Goal: Transaction & Acquisition: Book appointment/travel/reservation

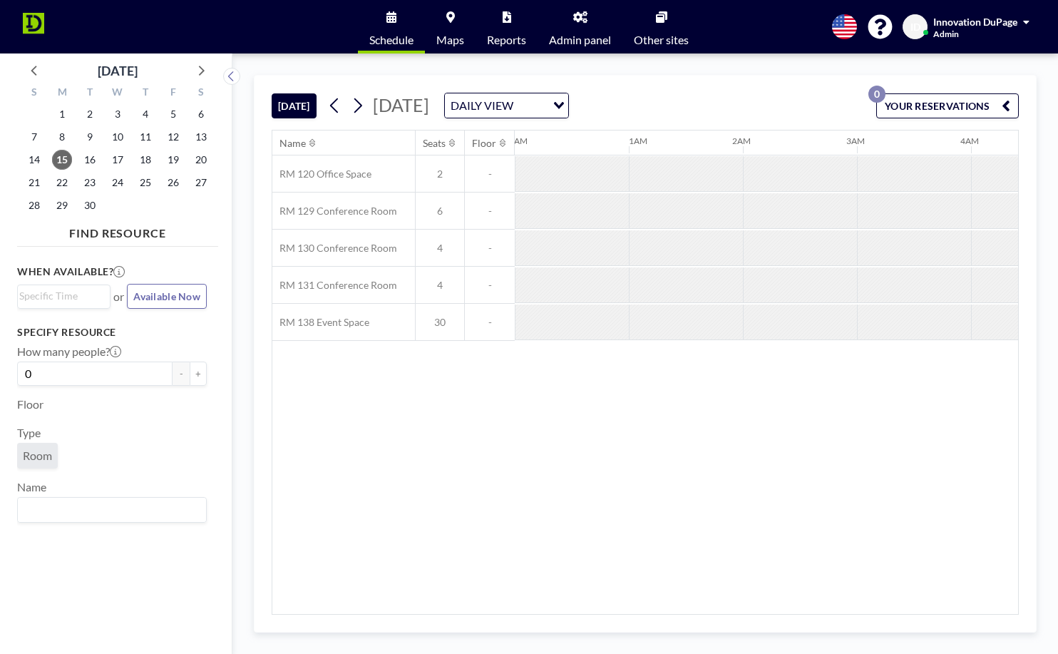
scroll to position [0, 913]
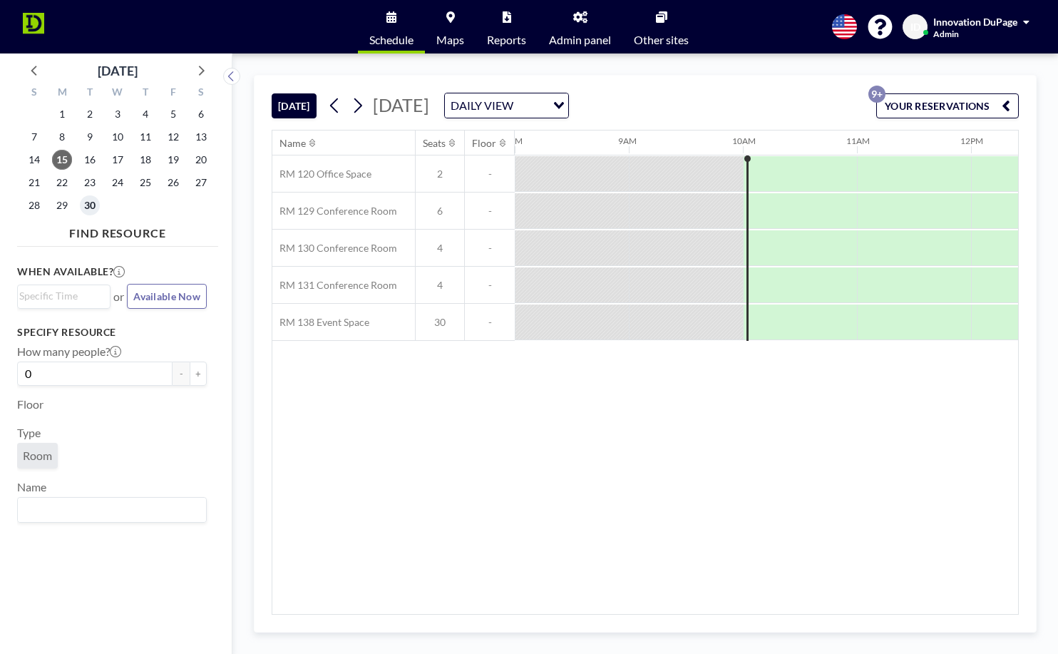
click at [95, 200] on span "30" at bounding box center [90, 205] width 20 height 20
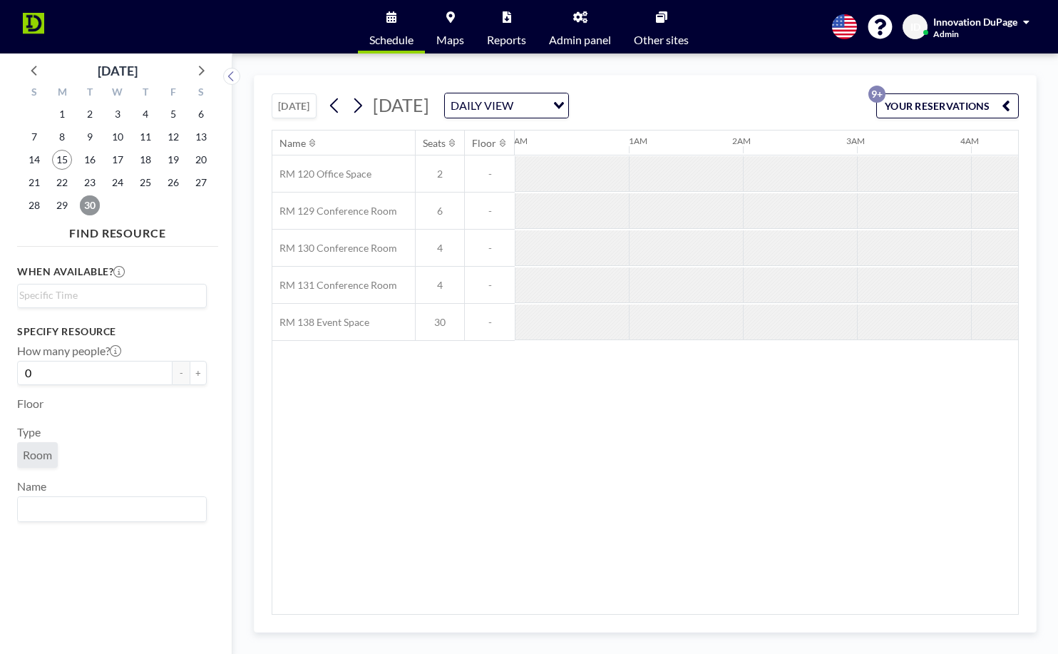
scroll to position [0, 799]
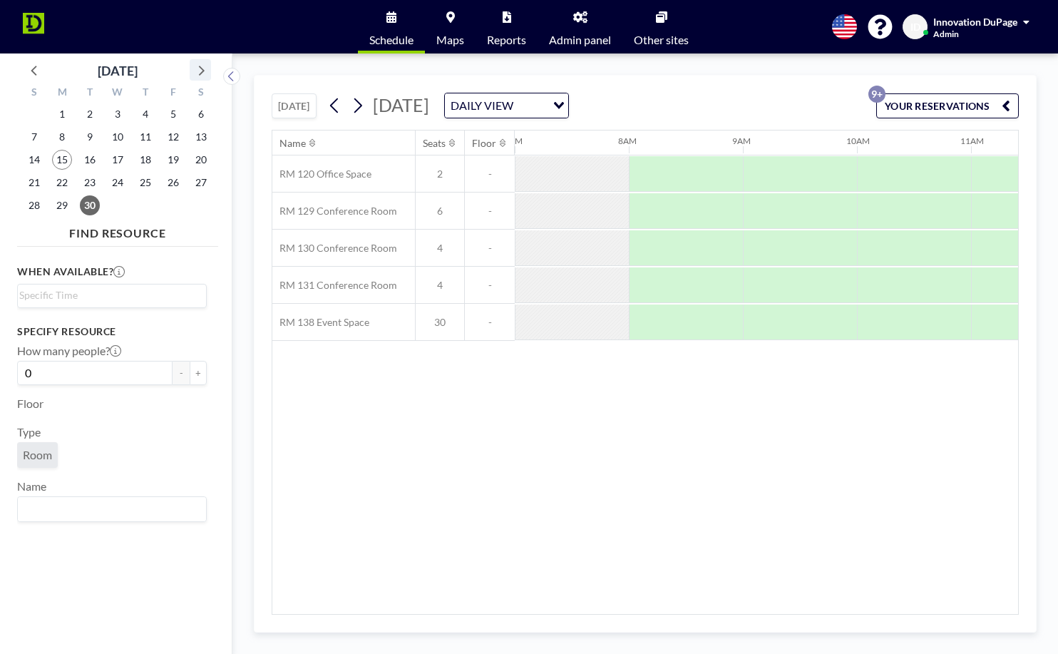
click at [202, 70] on icon at bounding box center [200, 70] width 19 height 19
click at [81, 182] on span "21" at bounding box center [90, 183] width 20 height 20
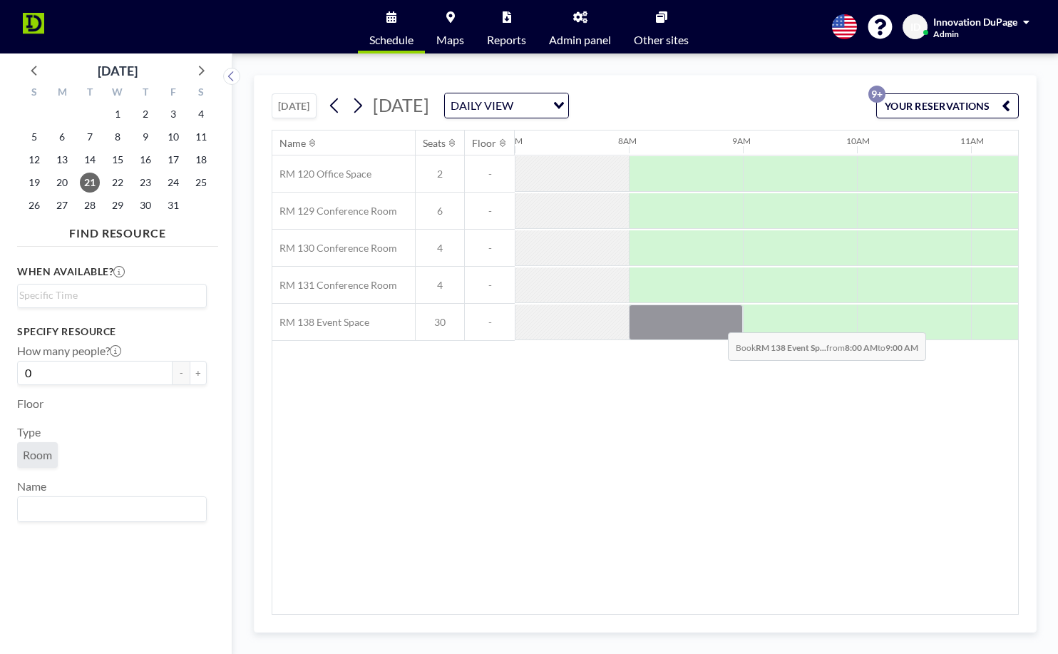
click at [717, 322] on div at bounding box center [686, 322] width 114 height 36
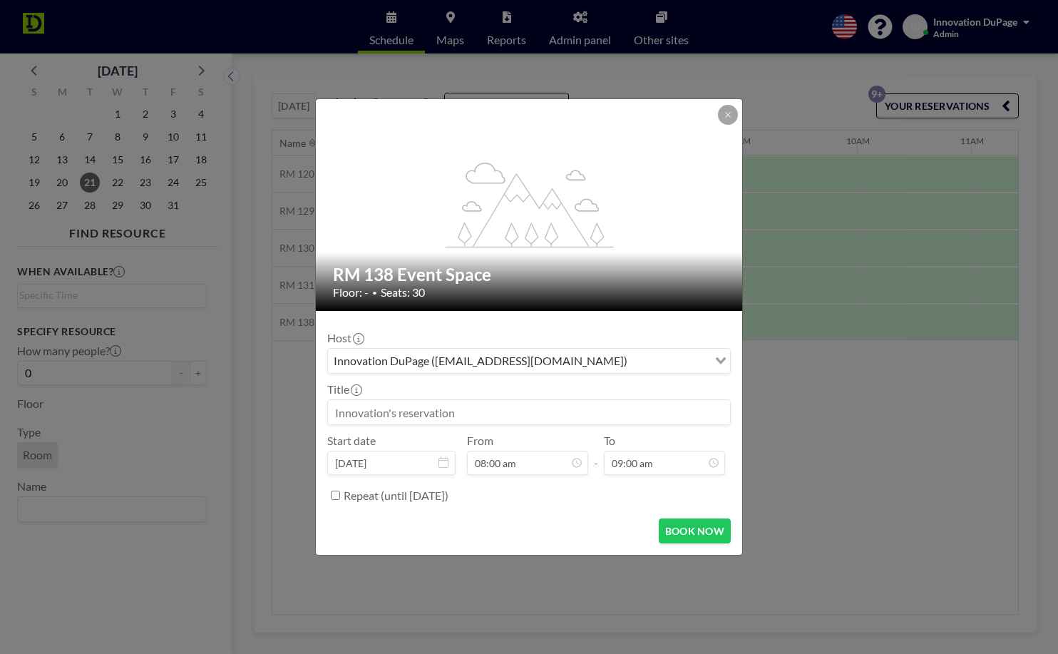
click at [519, 404] on input at bounding box center [529, 412] width 402 height 24
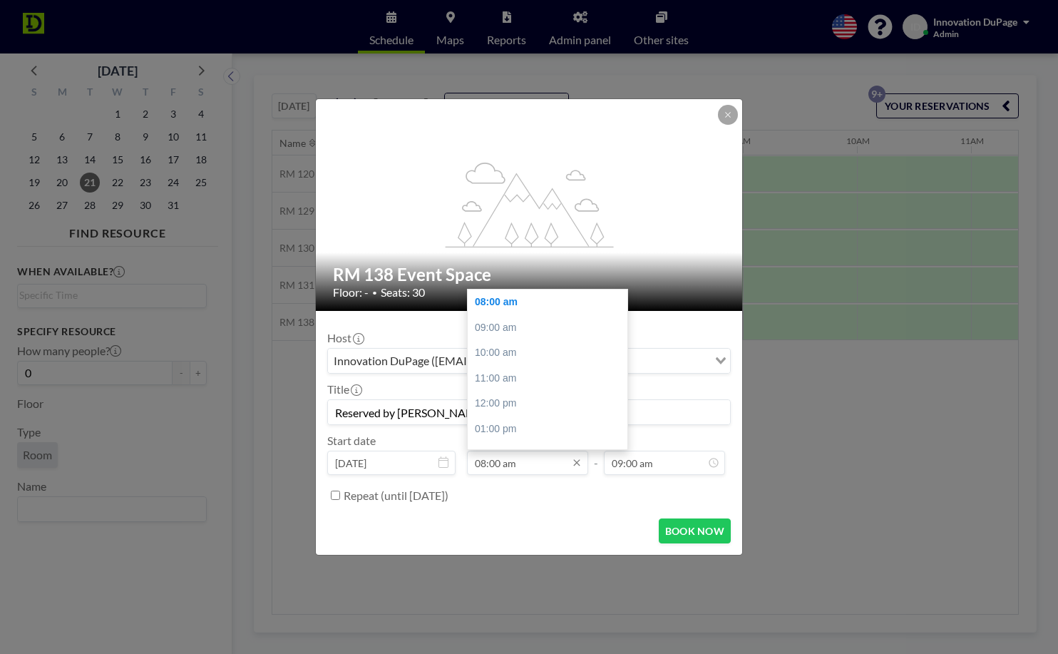
scroll to position [25, 0]
type input "Reserved by [PERSON_NAME] Chamber"
click at [492, 466] on input "08:00 am" at bounding box center [527, 463] width 121 height 24
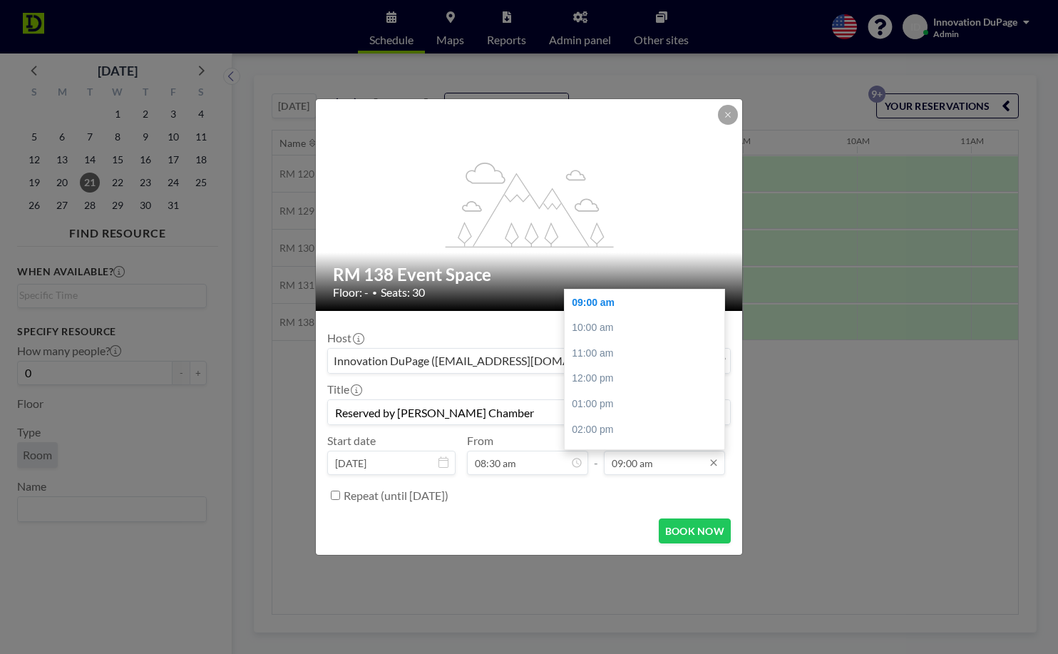
type input "08:30 am"
click at [630, 465] on input "09:00 am" at bounding box center [664, 463] width 121 height 24
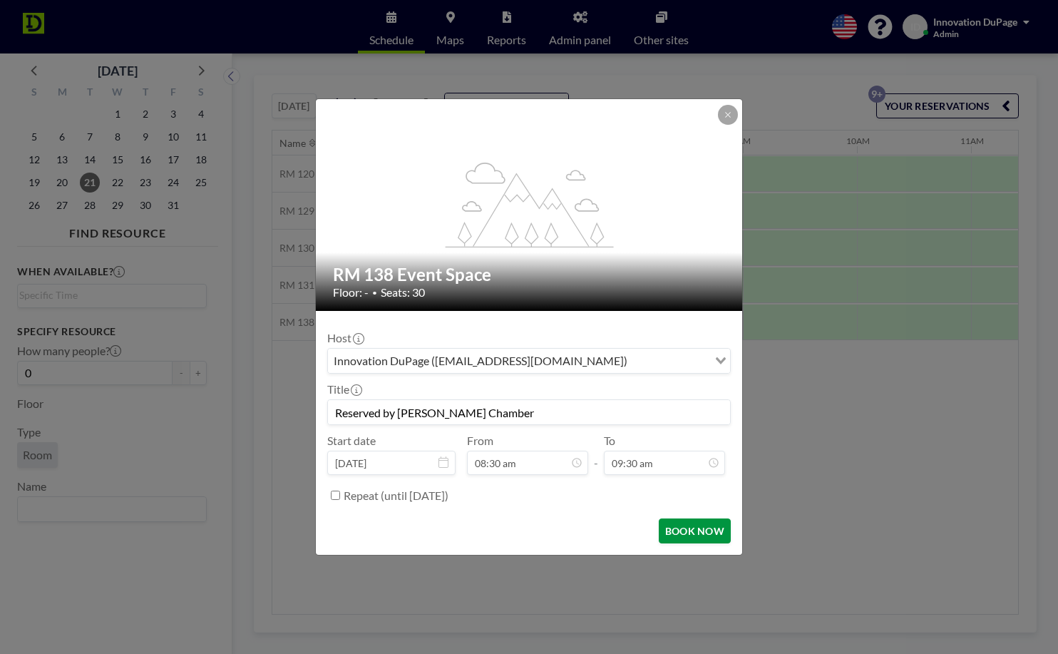
type input "09:30 am"
click at [697, 531] on button "BOOK NOW" at bounding box center [695, 530] width 72 height 25
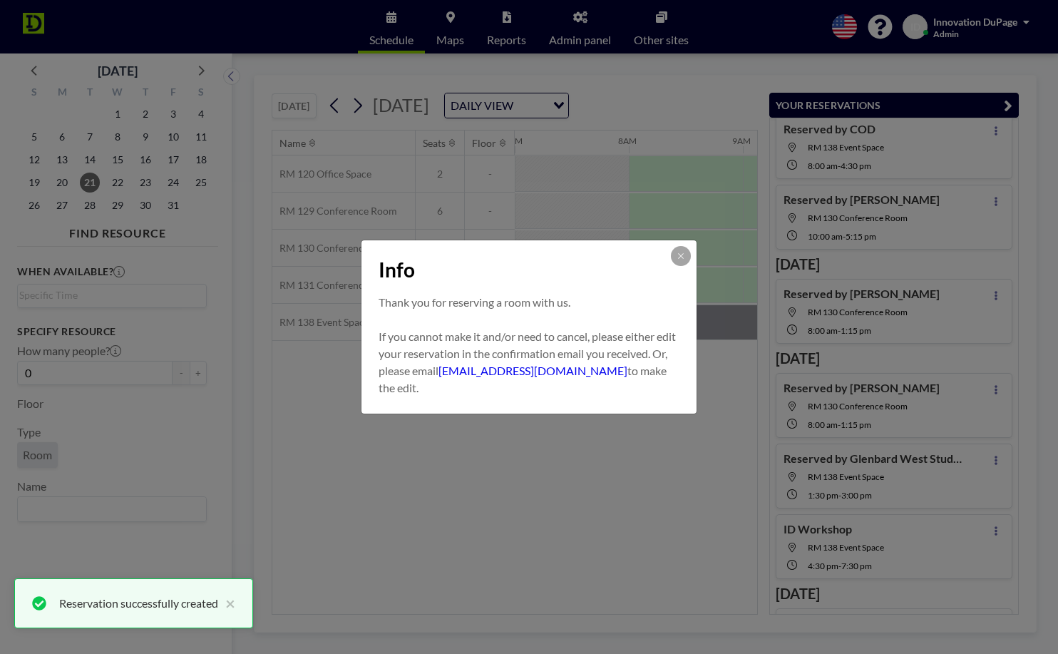
scroll to position [446, 0]
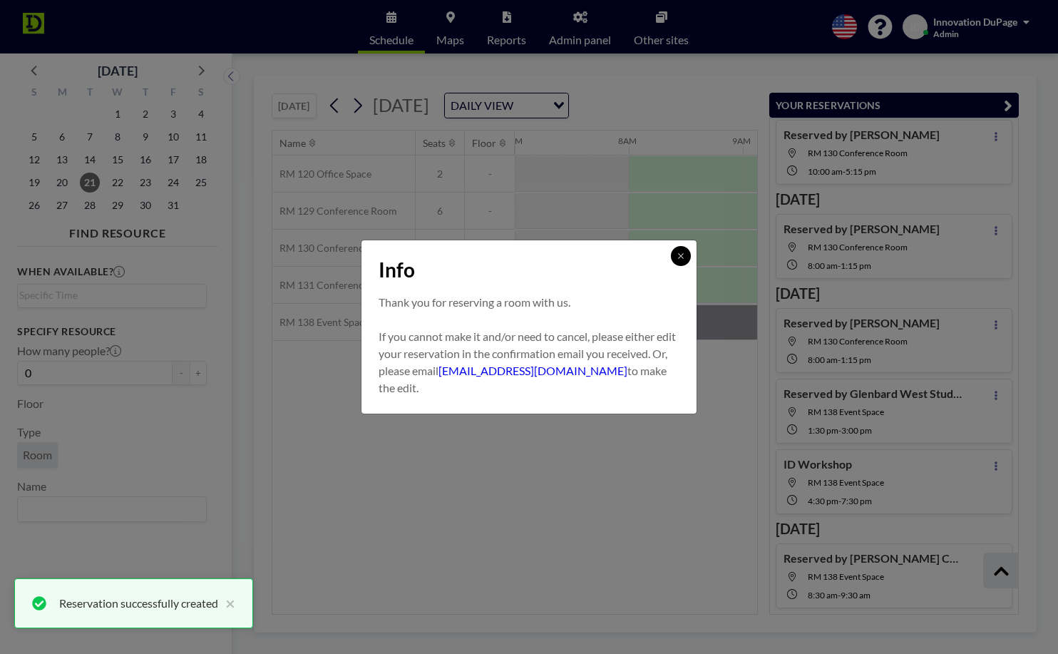
click at [683, 252] on icon at bounding box center [681, 256] width 9 height 9
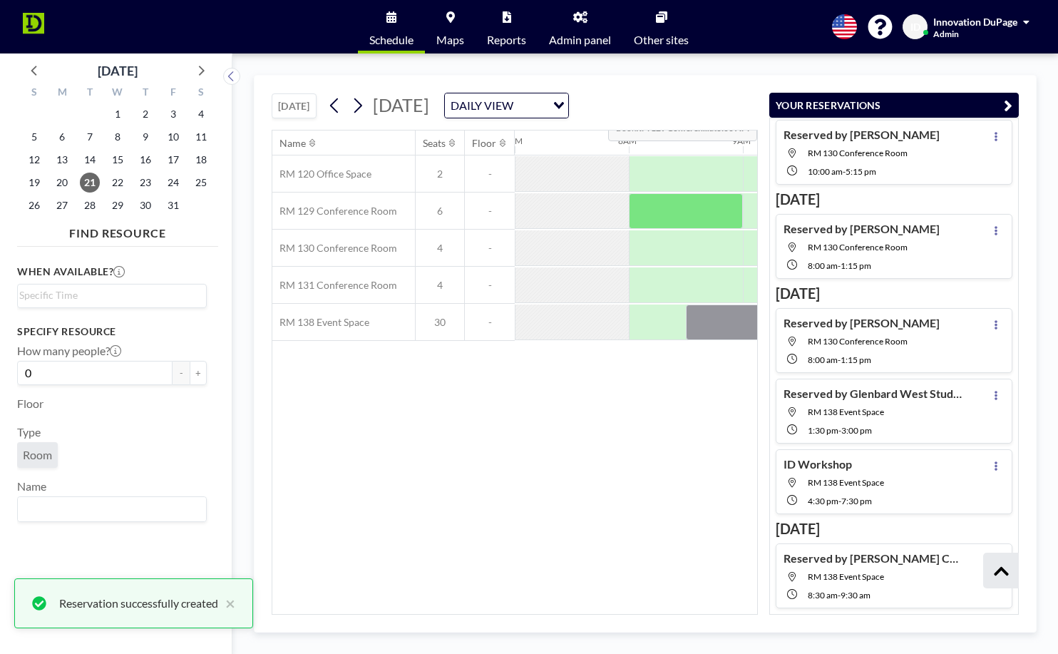
click at [1009, 102] on icon "button" at bounding box center [1008, 105] width 9 height 17
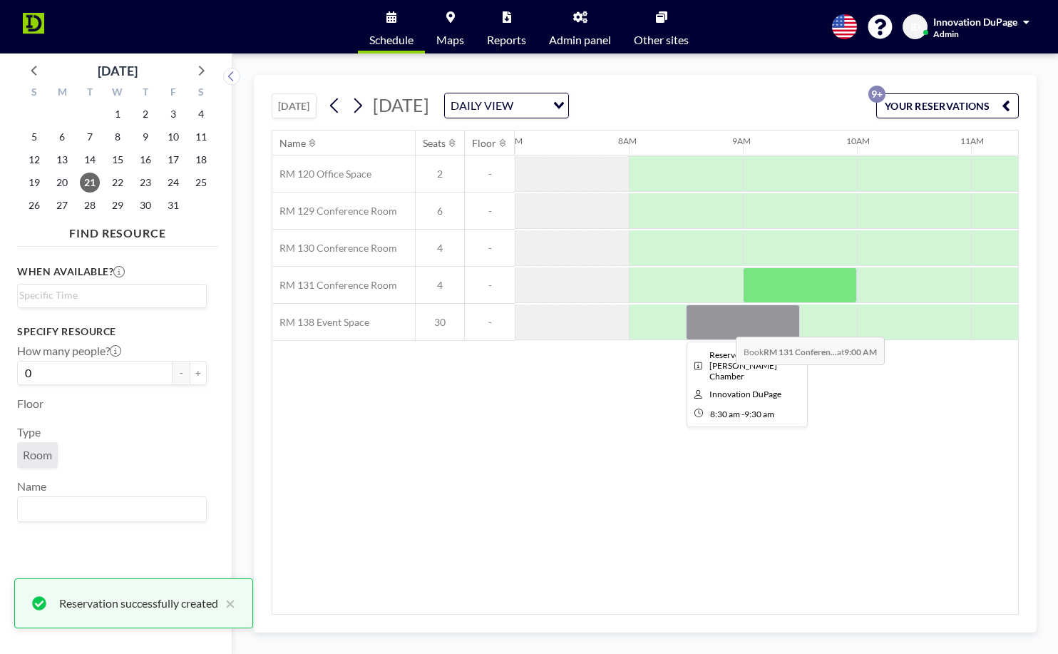
click at [724, 325] on div at bounding box center [743, 322] width 114 height 36
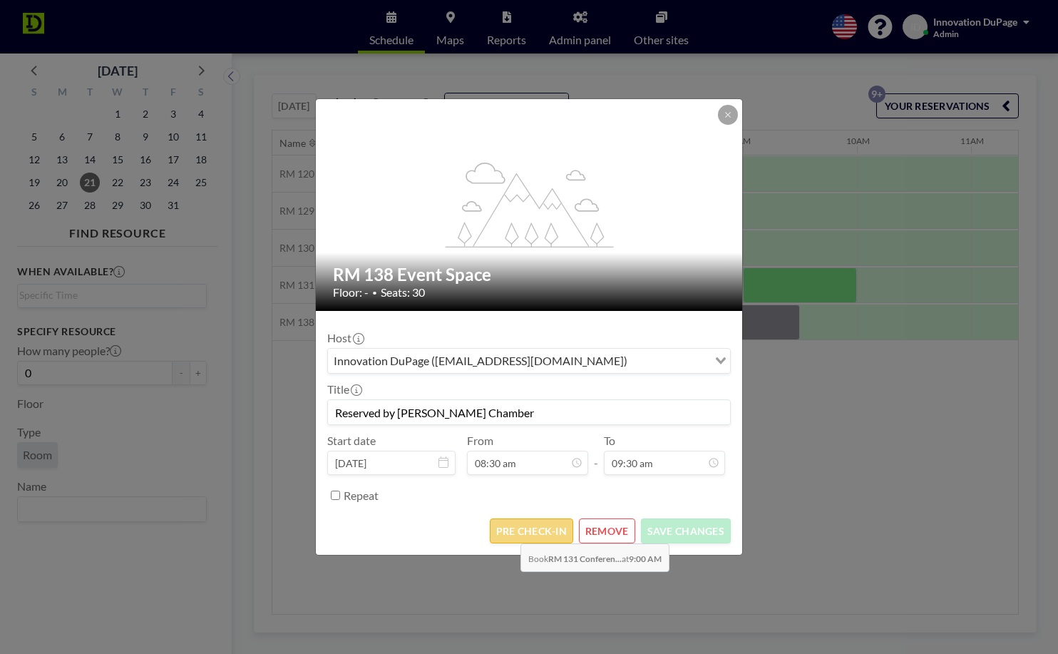
click at [509, 533] on button "PRE CHECK-IN" at bounding box center [531, 530] width 83 height 25
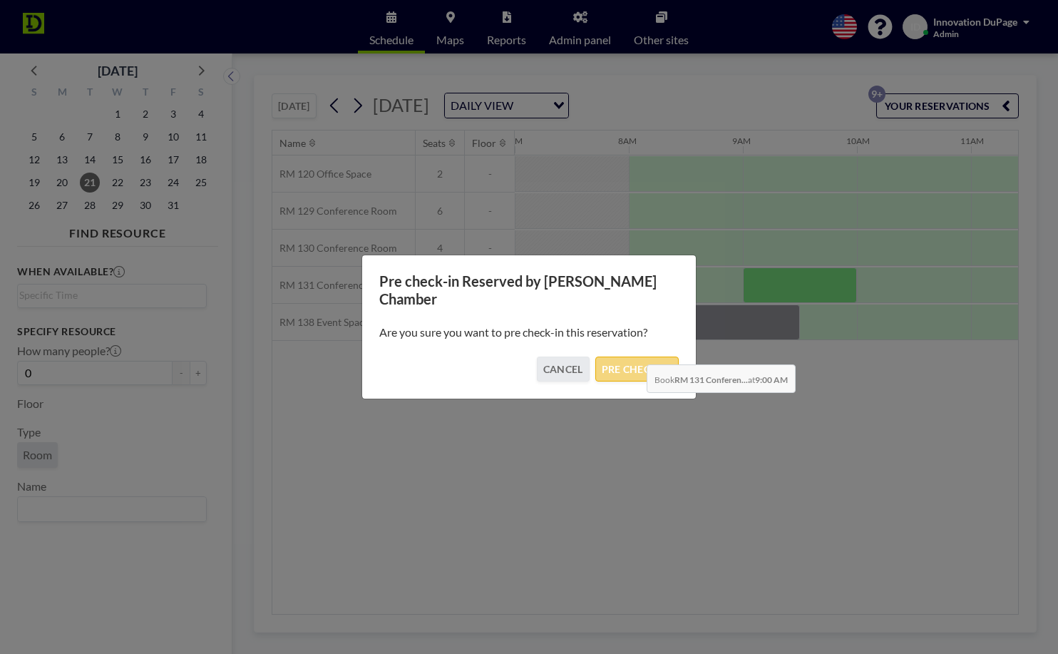
click at [635, 357] on button "PRE CHECK-IN" at bounding box center [636, 369] width 83 height 25
